Goal: Task Accomplishment & Management: Manage account settings

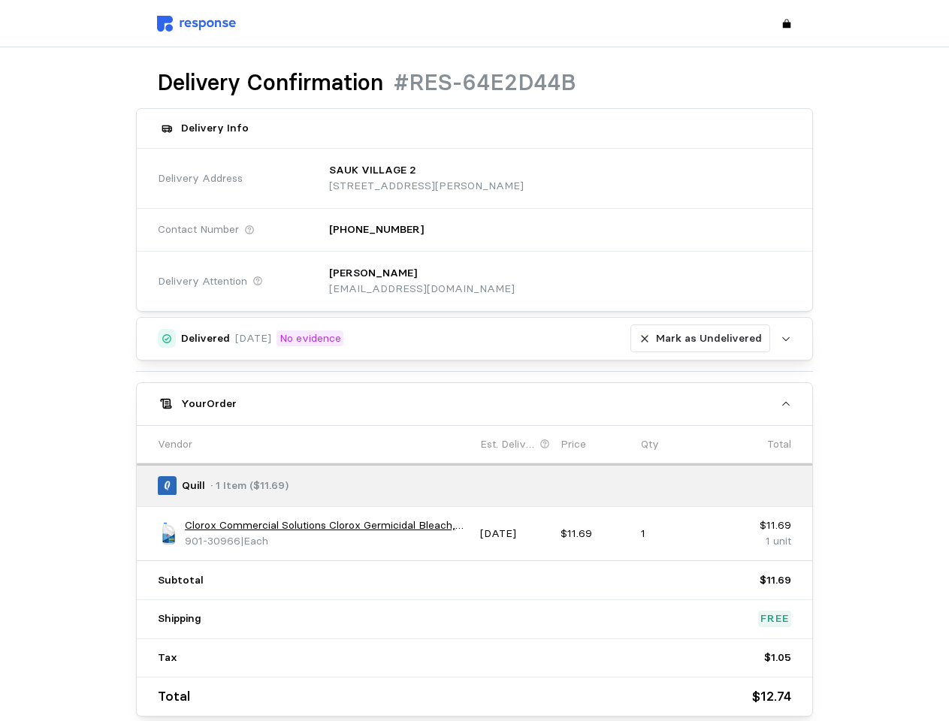
click at [474, 361] on div "Delivered [DATE] No evidence [PERSON_NAME] as Undelivered Upload [PERSON_NAME] …" at bounding box center [475, 517] width 678 height 400
click at [524, 178] on p "[STREET_ADDRESS][PERSON_NAME]" at bounding box center [426, 186] width 195 height 17
click at [554, 281] on div "[PERSON_NAME] [EMAIL_ADDRESS][DOMAIN_NAME]" at bounding box center [555, 281] width 473 height 53
click at [475, 339] on div "Delivered [DATE] No evidence [PERSON_NAME] as Undelivered" at bounding box center [475, 339] width 589 height 29
click at [703, 339] on p "Mark as Undelivered" at bounding box center [709, 339] width 106 height 17
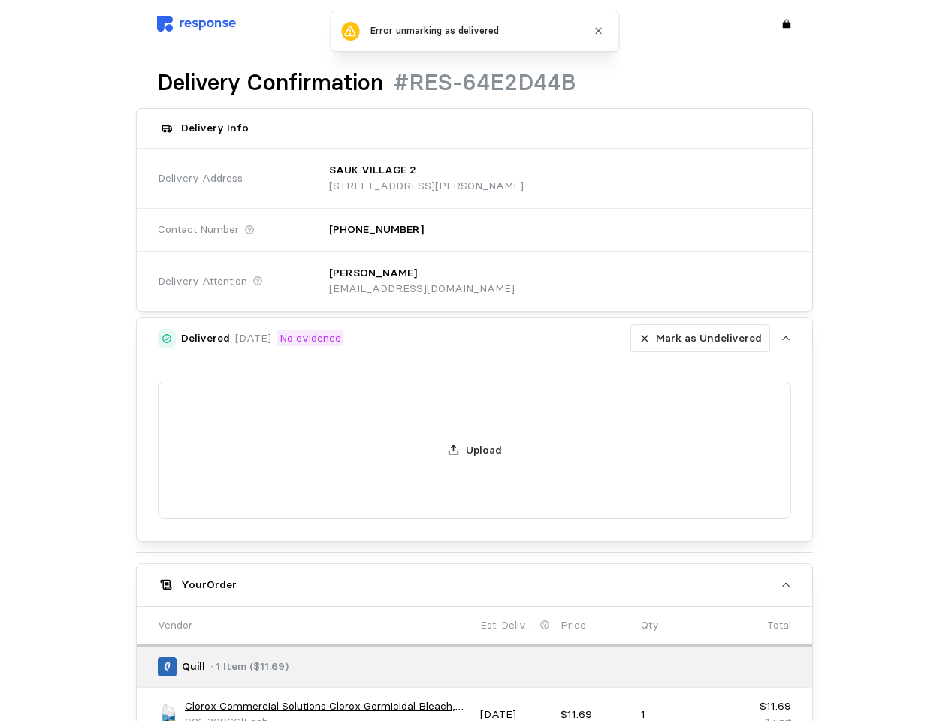
click at [475, 577] on div "Your Order" at bounding box center [475, 585] width 589 height 16
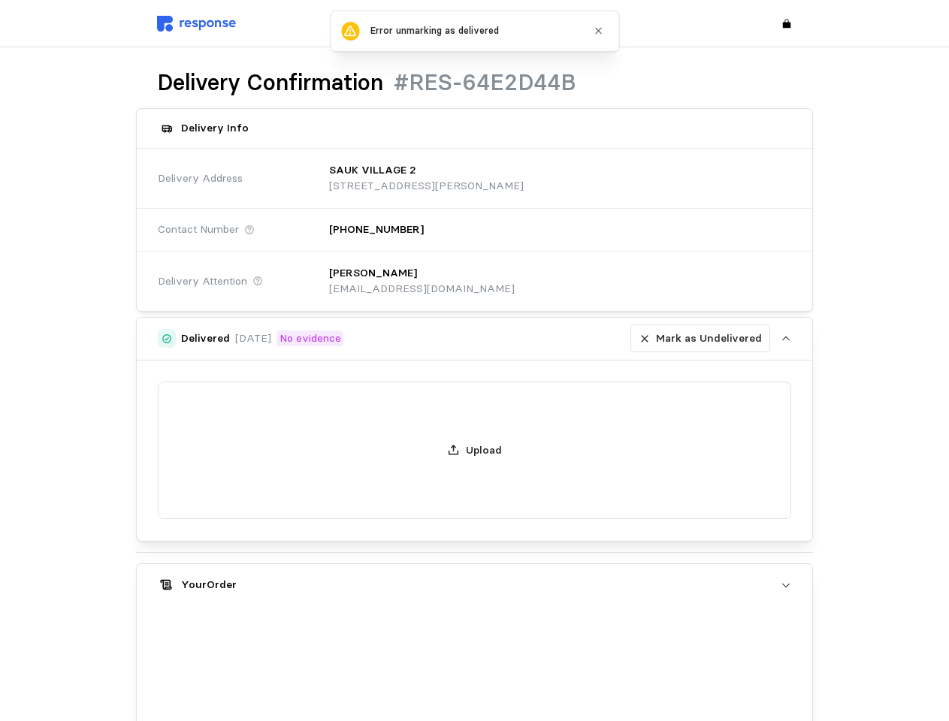
click at [168, 533] on div "Upload" at bounding box center [475, 451] width 676 height 180
click at [327, 526] on div "Upload" at bounding box center [475, 451] width 676 height 180
